Goal: Complete application form

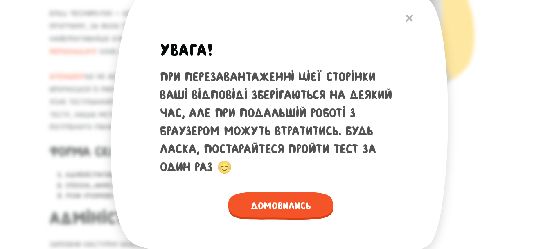
scroll to position [164, 0]
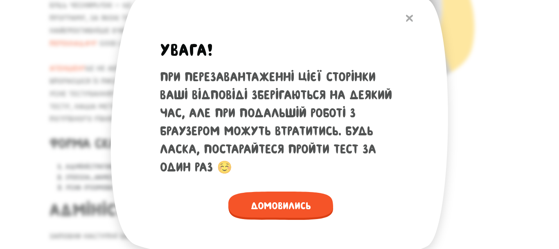
click at [410, 20] on img at bounding box center [409, 18] width 7 height 7
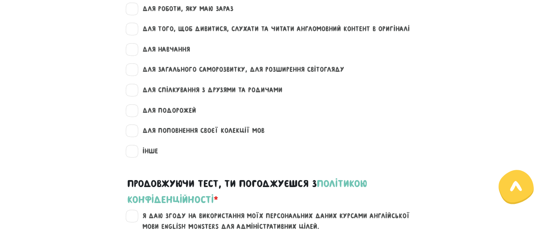
scroll to position [1146, 0]
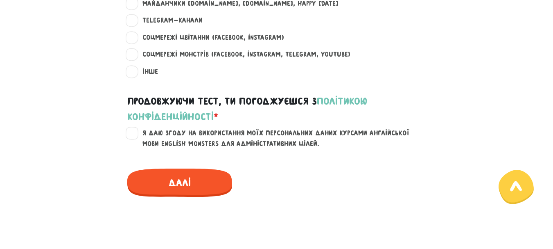
scroll to position [696, 0]
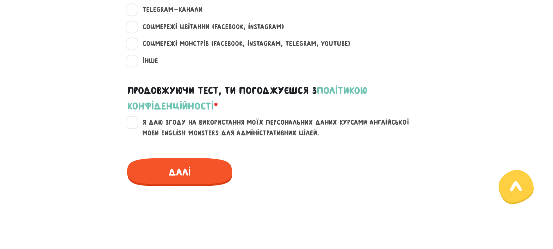
click at [333, 181] on div "Далі" at bounding box center [276, 167] width 311 height 38
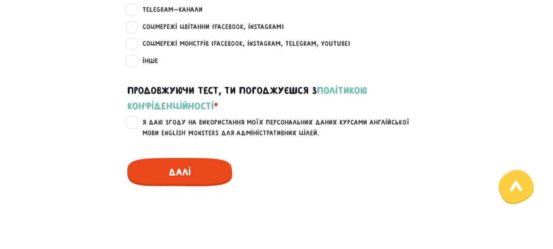
click at [201, 179] on span "Далі" at bounding box center [179, 172] width 105 height 28
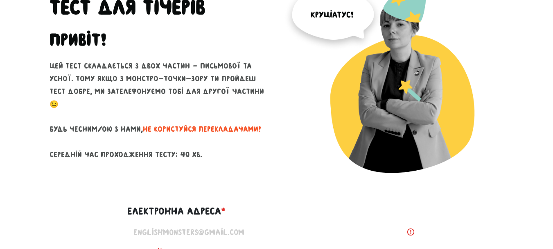
scroll to position [0, 0]
